Goal: Task Accomplishment & Management: Complete application form

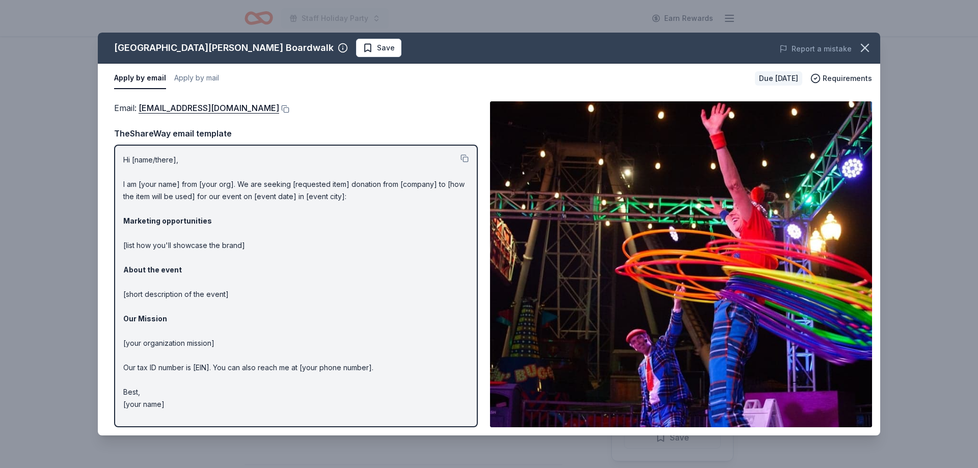
scroll to position [104, 0]
click at [204, 80] on button "Apply by mail" at bounding box center [196, 78] width 45 height 21
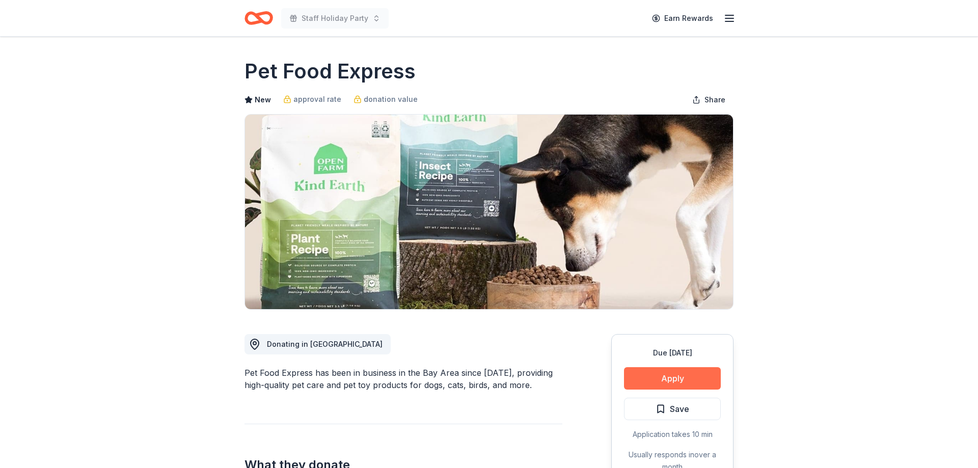
click at [649, 375] on button "Apply" at bounding box center [672, 378] width 97 height 22
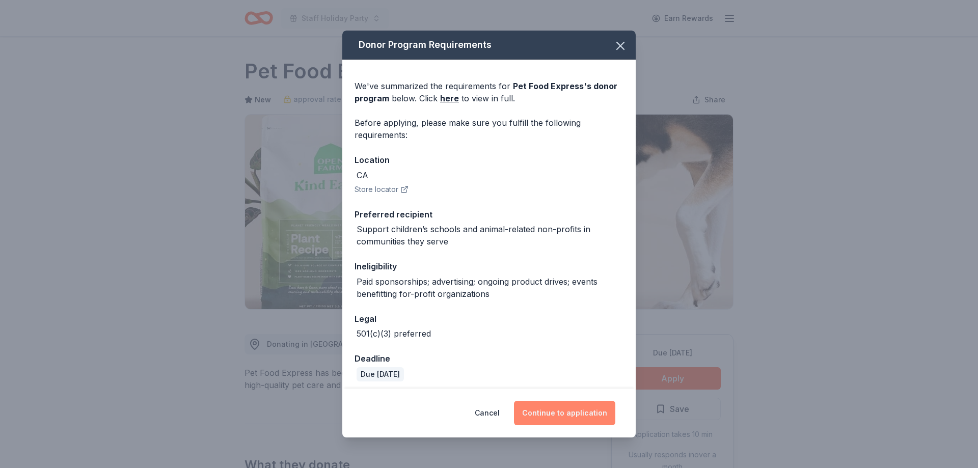
click at [569, 413] on button "Continue to application" at bounding box center [564, 413] width 101 height 24
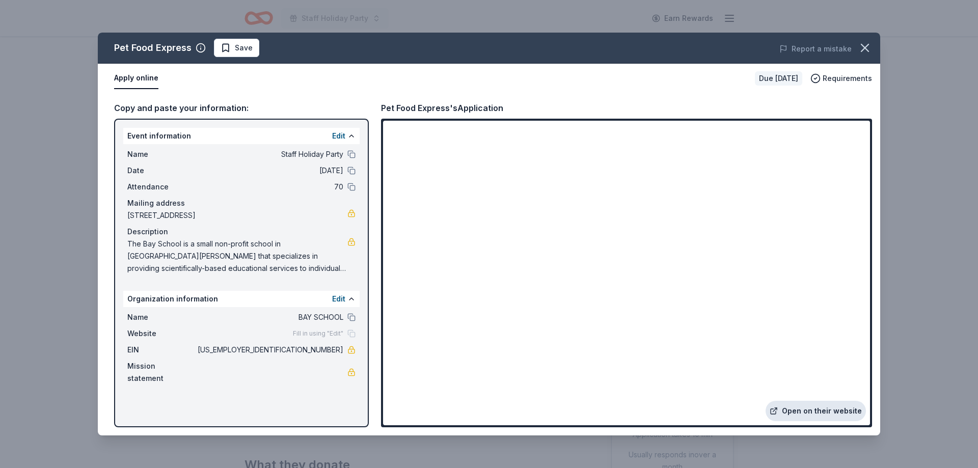
click at [843, 410] on link "Open on their website" at bounding box center [815, 411] width 100 height 20
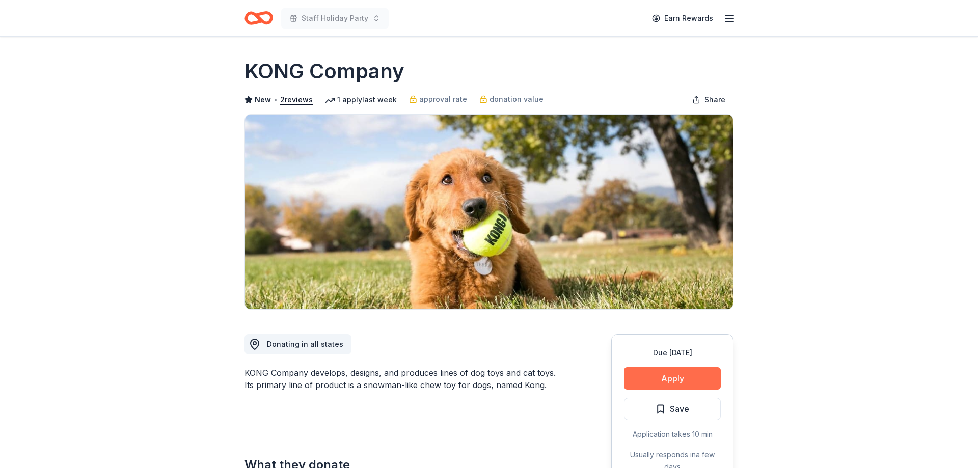
click at [663, 373] on button "Apply" at bounding box center [672, 378] width 97 height 22
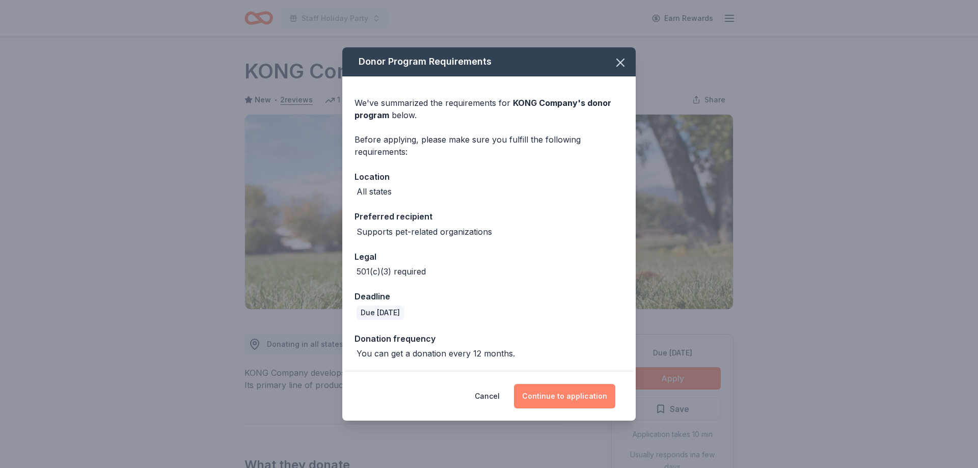
click at [578, 397] on button "Continue to application" at bounding box center [564, 396] width 101 height 24
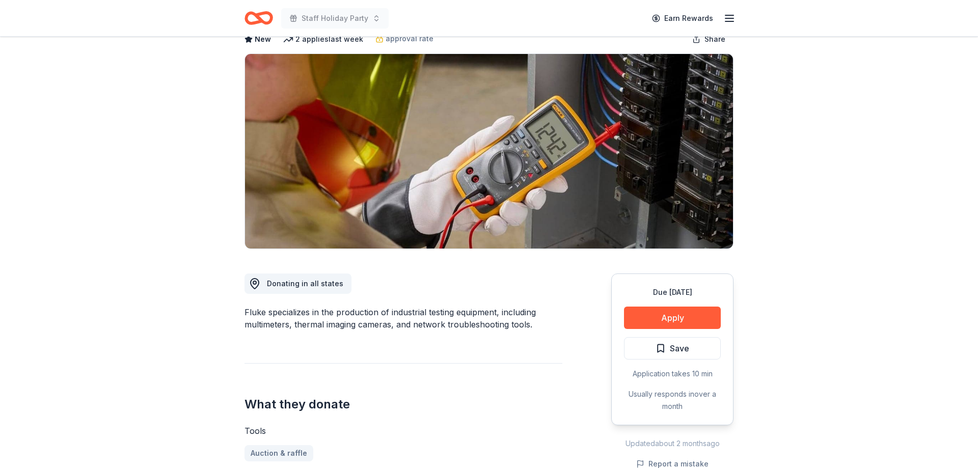
scroll to position [104, 0]
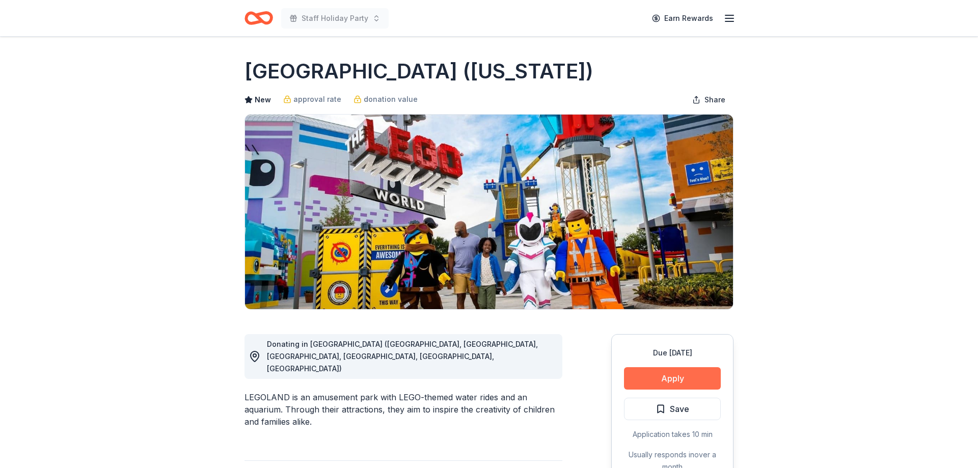
click at [670, 373] on button "Apply" at bounding box center [672, 378] width 97 height 22
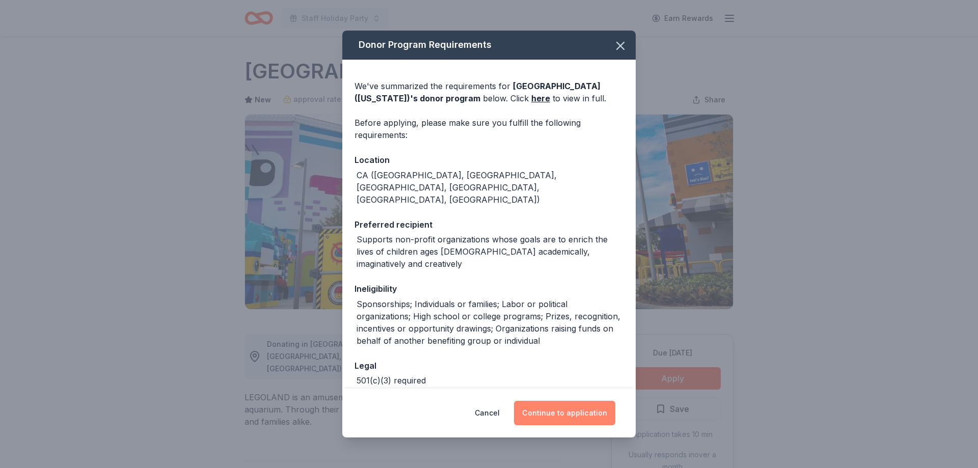
click at [573, 409] on button "Continue to application" at bounding box center [564, 413] width 101 height 24
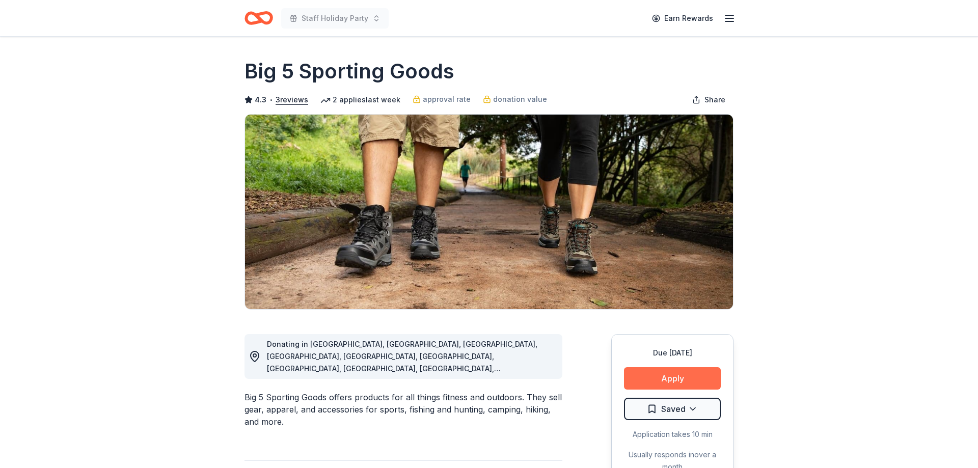
click at [675, 386] on button "Apply" at bounding box center [672, 378] width 97 height 22
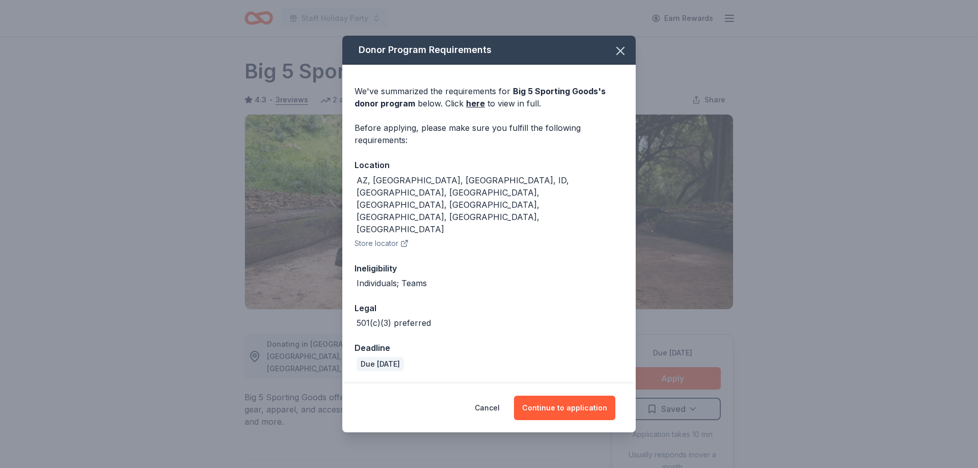
drag, startPoint x: 562, startPoint y: 386, endPoint x: 523, endPoint y: 364, distance: 45.6
click at [562, 396] on button "Continue to application" at bounding box center [564, 408] width 101 height 24
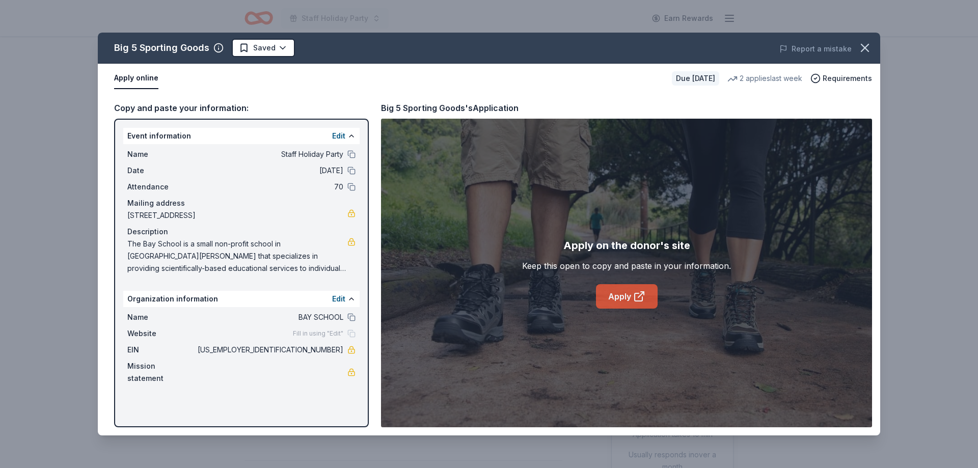
click at [635, 304] on link "Apply" at bounding box center [627, 296] width 62 height 24
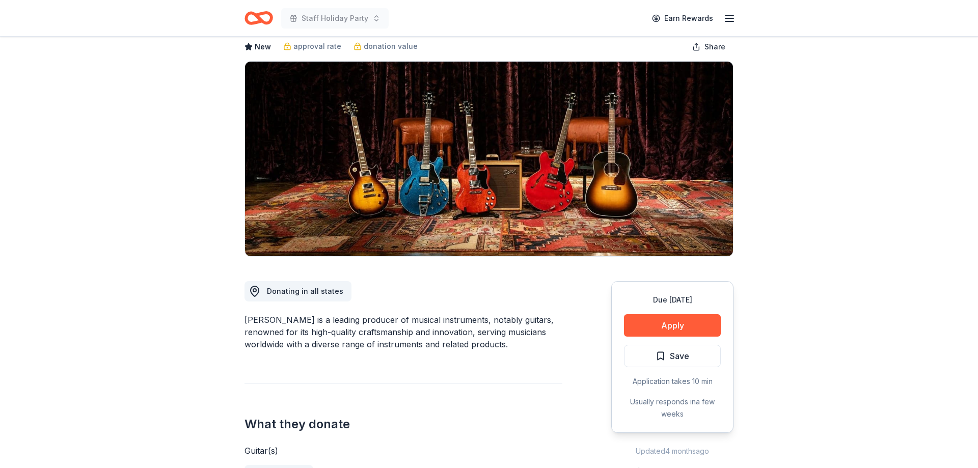
scroll to position [104, 0]
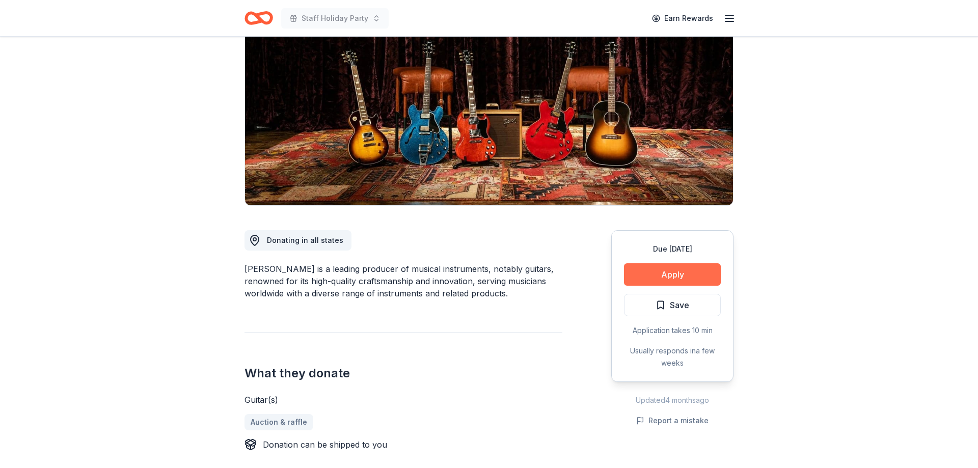
click at [703, 282] on button "Apply" at bounding box center [672, 274] width 97 height 22
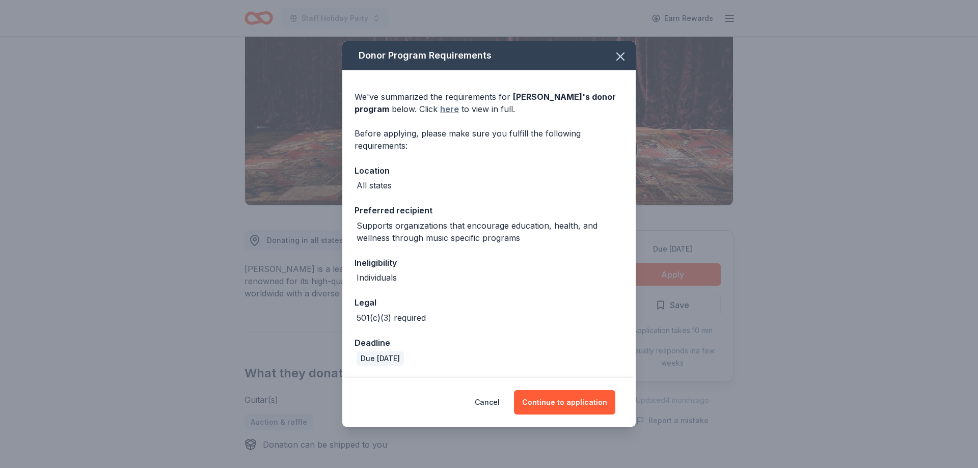
click at [440, 110] on link "here" at bounding box center [449, 109] width 19 height 12
